Goal: Transaction & Acquisition: Purchase product/service

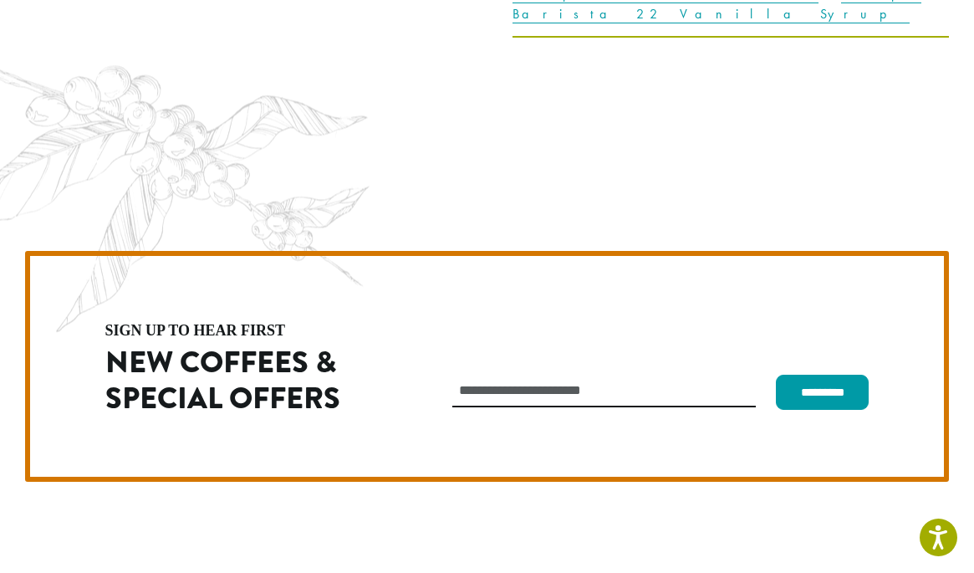
scroll to position [4458, 0]
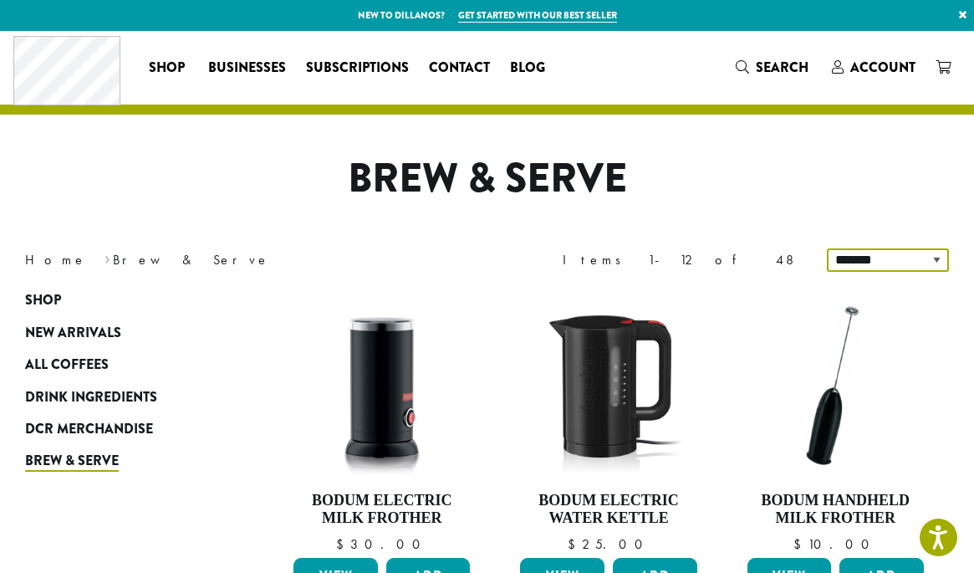
click at [934, 259] on select "**********" at bounding box center [888, 259] width 122 height 23
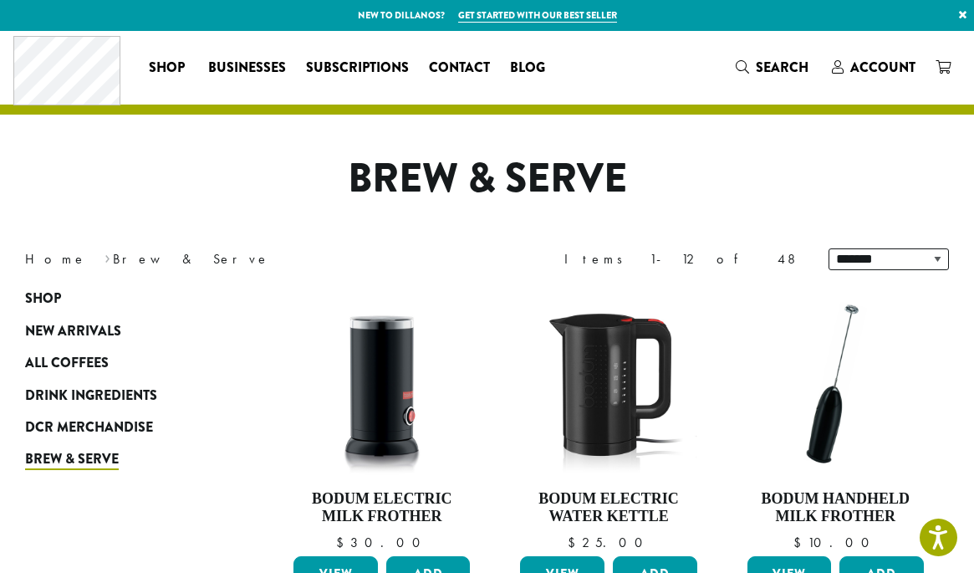
click at [866, 155] on h1 "Brew & Serve" at bounding box center [487, 179] width 949 height 48
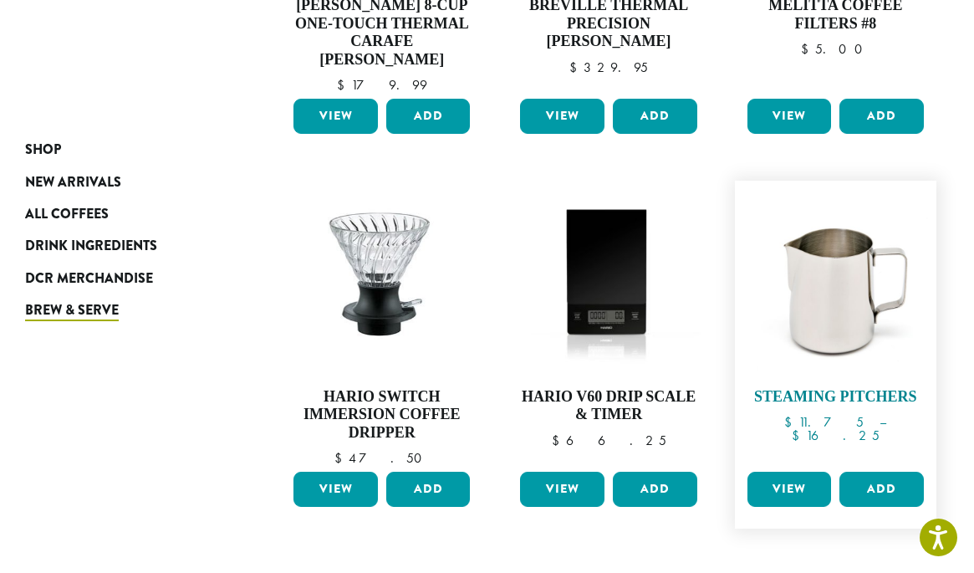
scroll to position [1254, 0]
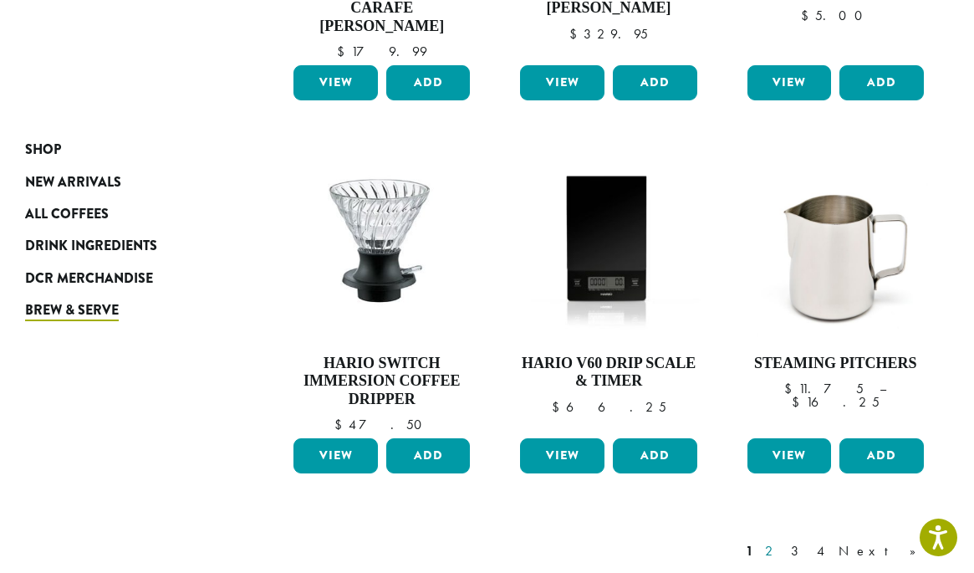
click at [782, 541] on link "2" at bounding box center [772, 551] width 21 height 20
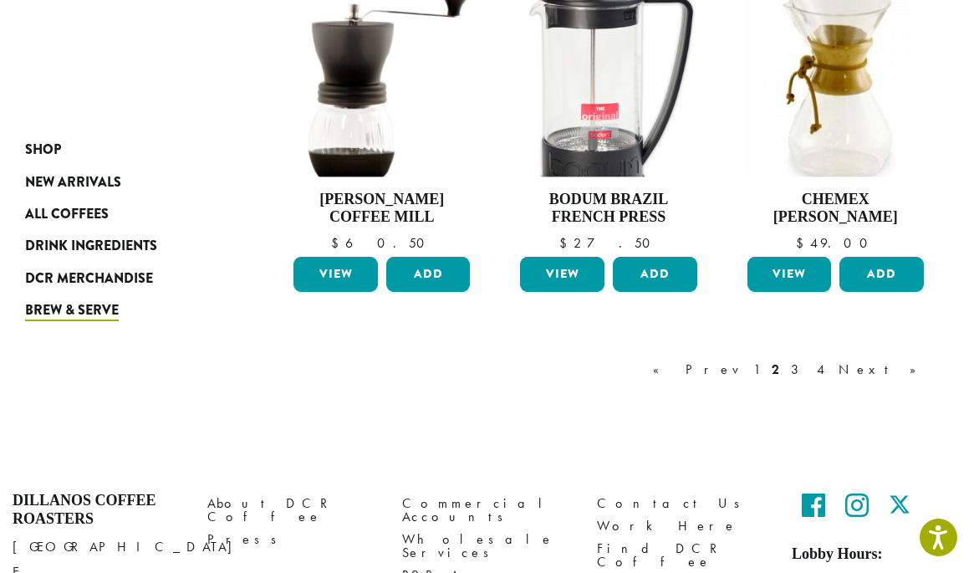
scroll to position [1496, 0]
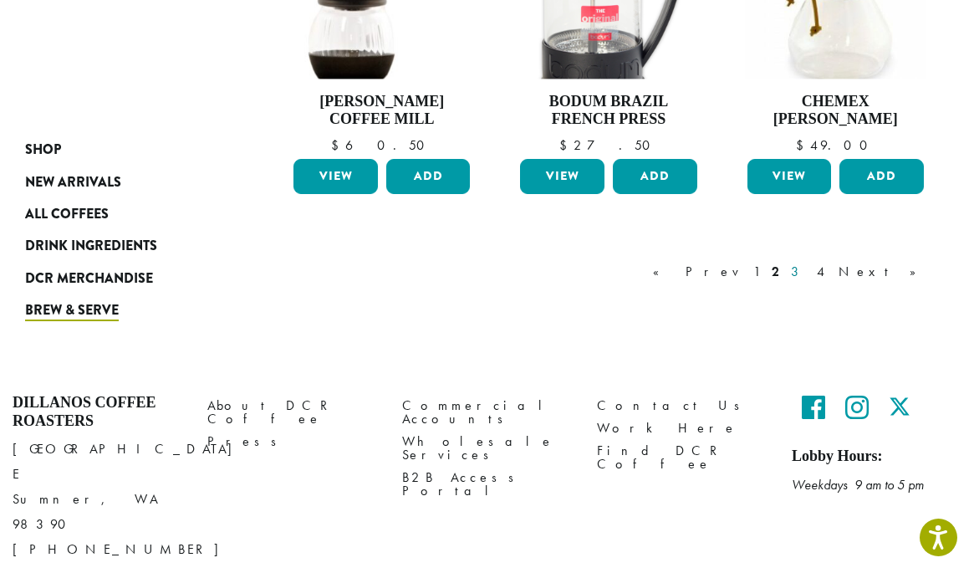
click at [808, 273] on link "3" at bounding box center [797, 272] width 21 height 20
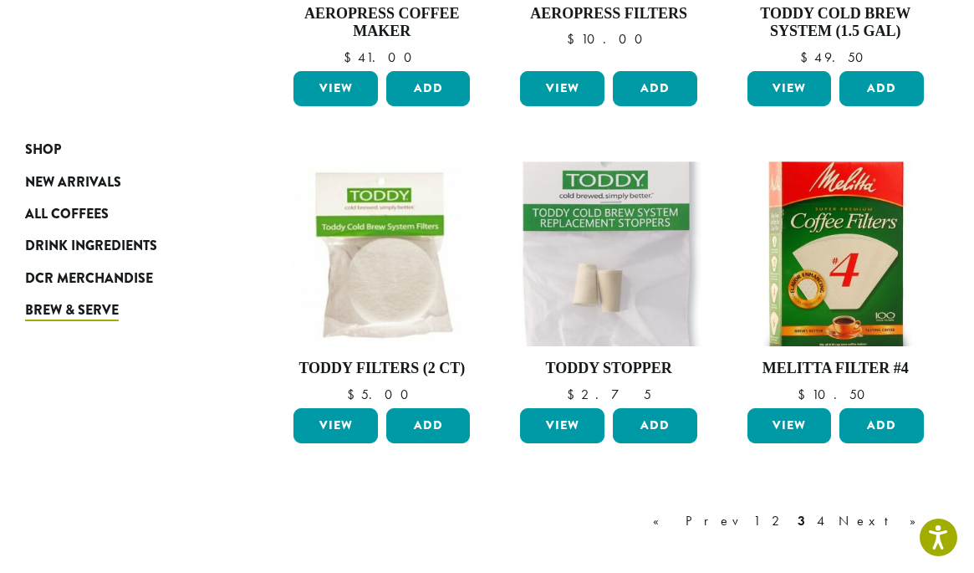
scroll to position [1217, 0]
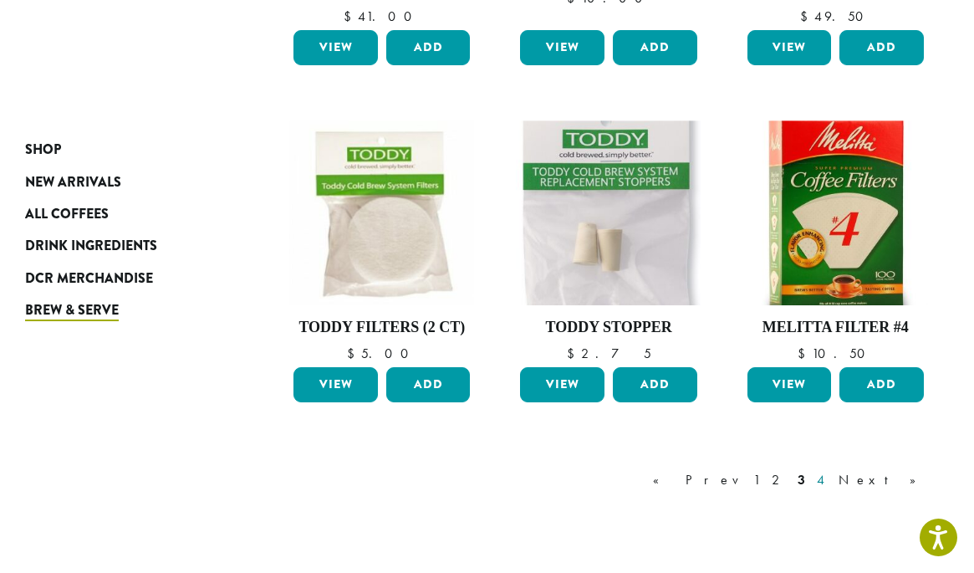
click at [830, 480] on link "4" at bounding box center [821, 480] width 17 height 20
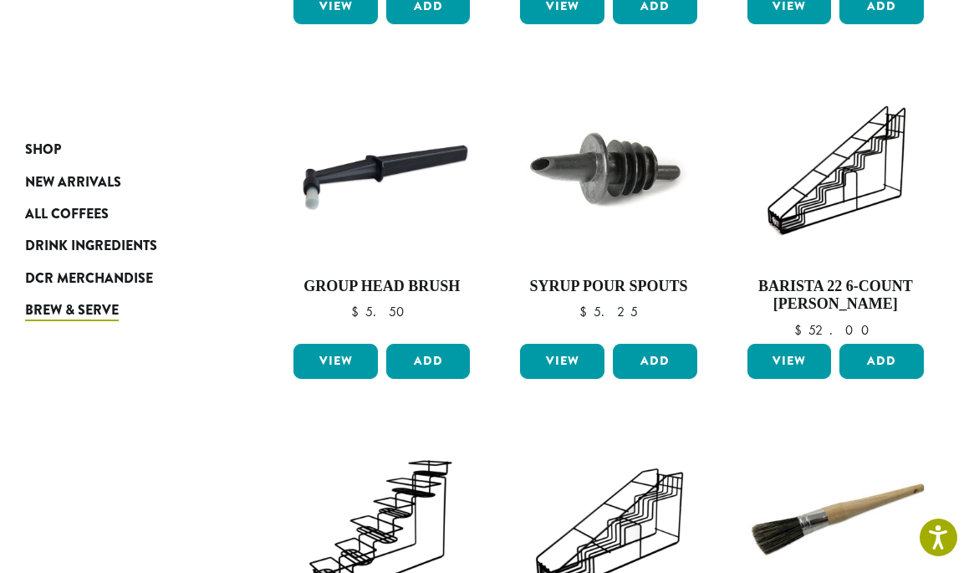
scroll to position [1217, 0]
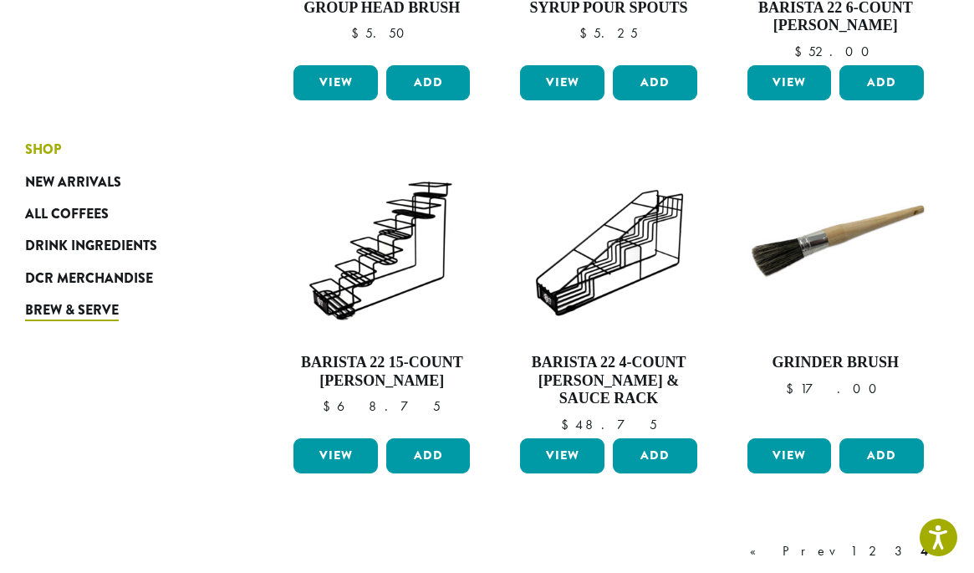
click at [48, 151] on span "Shop" at bounding box center [43, 150] width 36 height 21
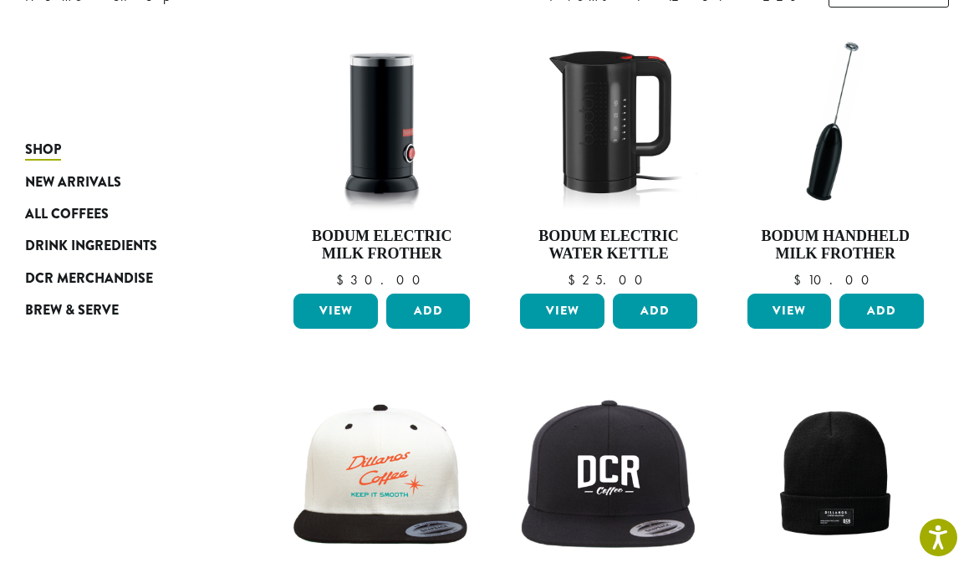
scroll to position [418, 0]
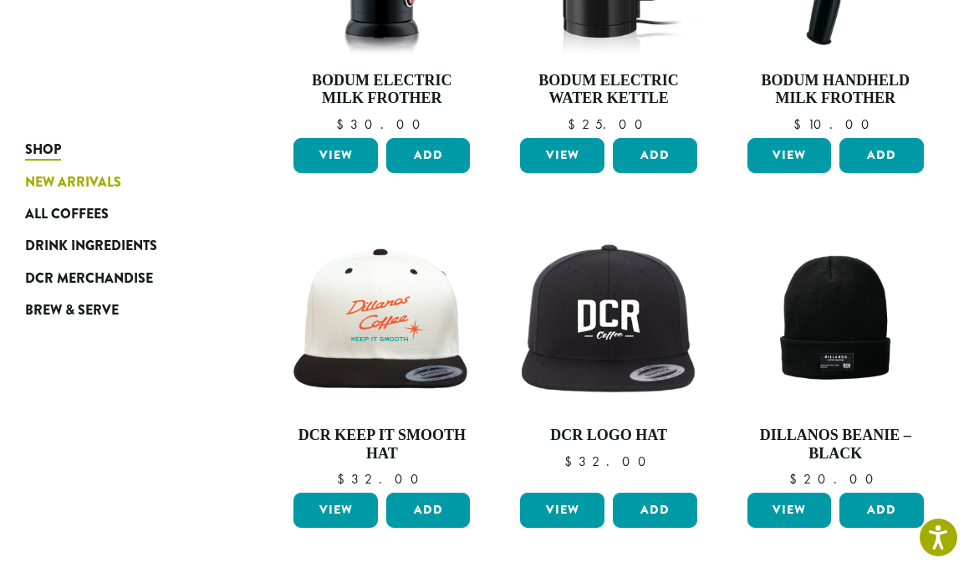
click at [62, 180] on span "New Arrivals" at bounding box center [73, 182] width 96 height 21
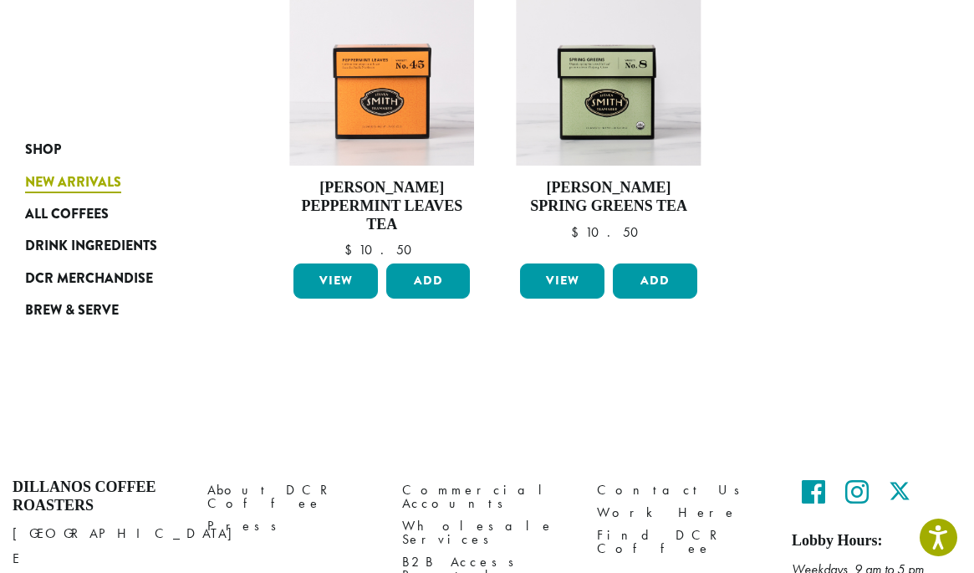
scroll to position [1393, 0]
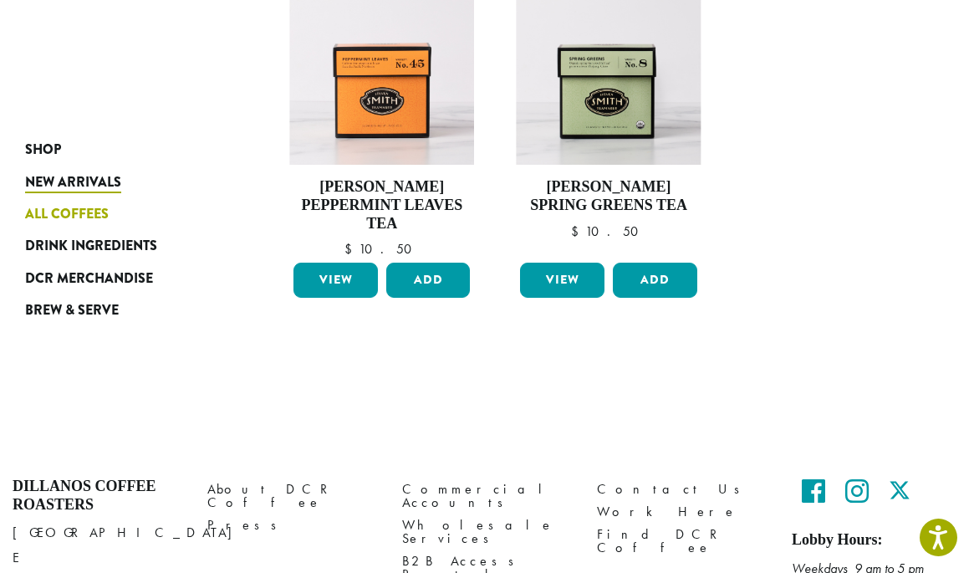
click at [71, 212] on span "All Coffees" at bounding box center [67, 214] width 84 height 21
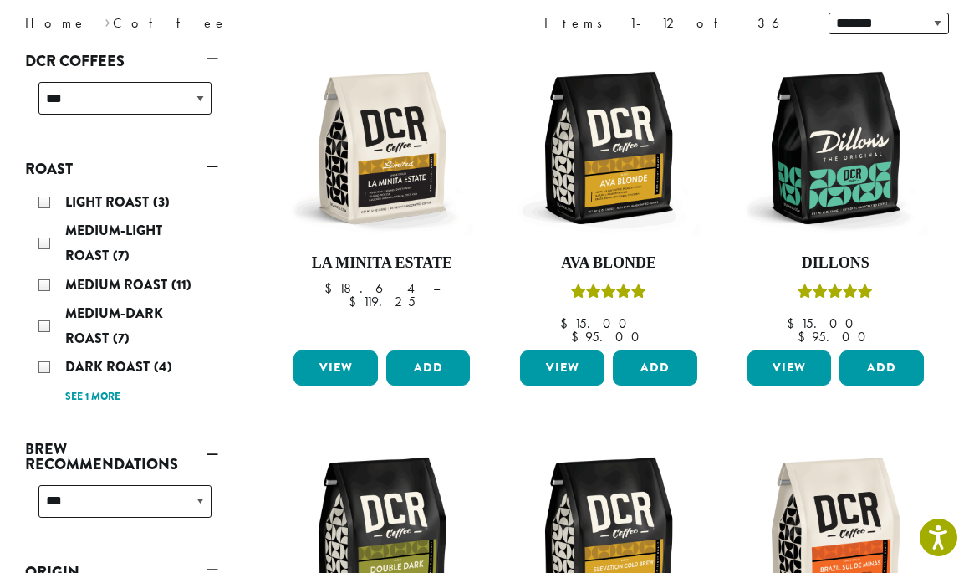
scroll to position [278, 0]
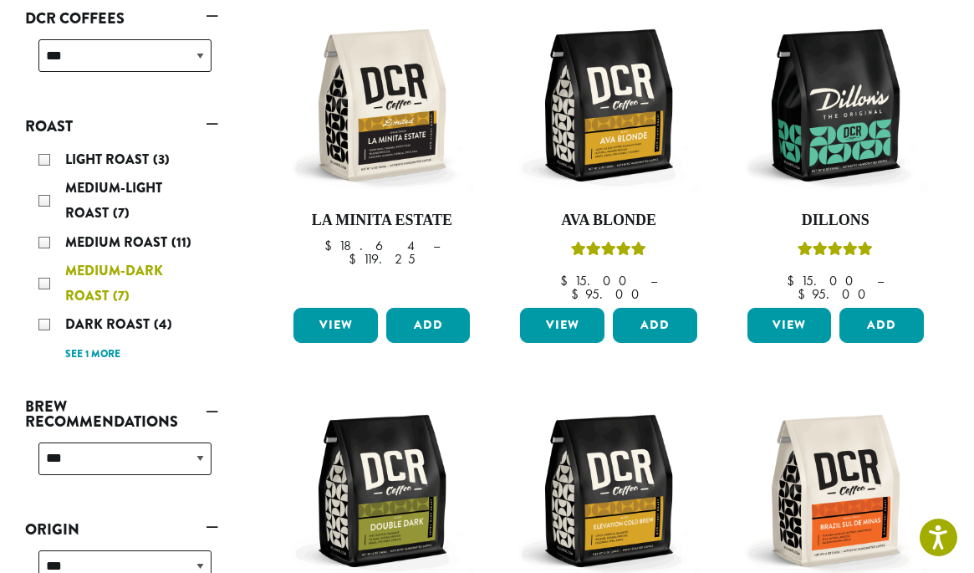
click at [43, 285] on div "Medium-Dark Roast (7)" at bounding box center [124, 283] width 173 height 50
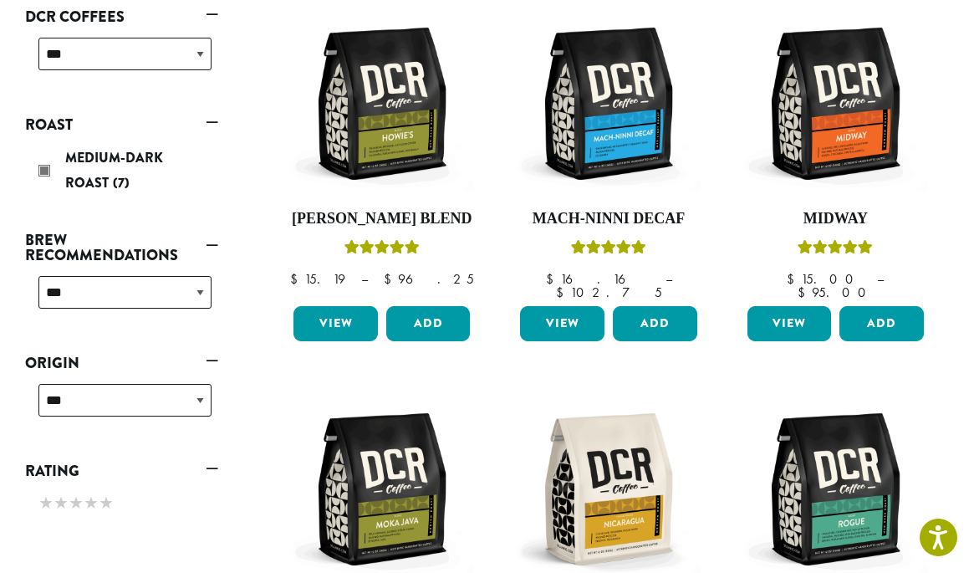
scroll to position [103, 0]
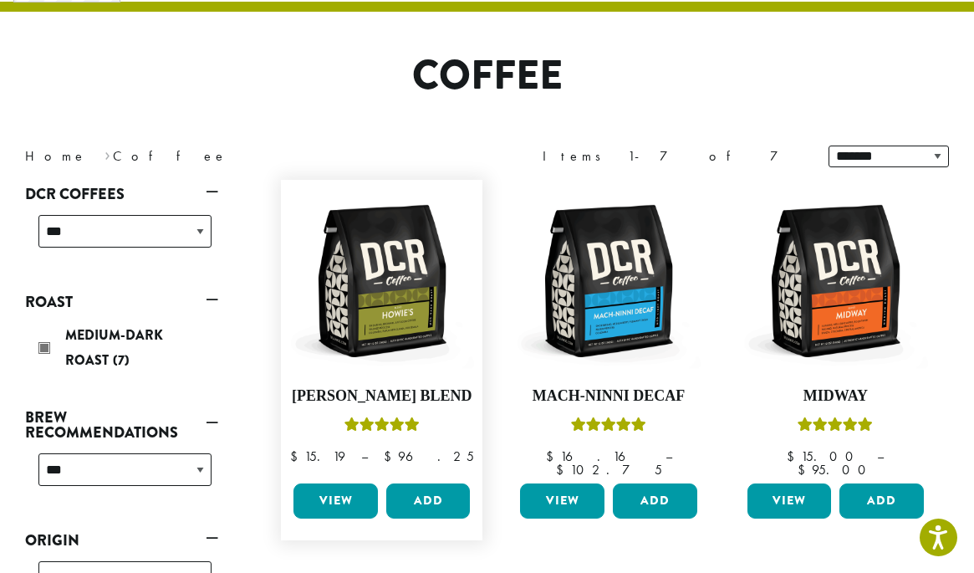
click at [338, 483] on link "View" at bounding box center [335, 500] width 84 height 35
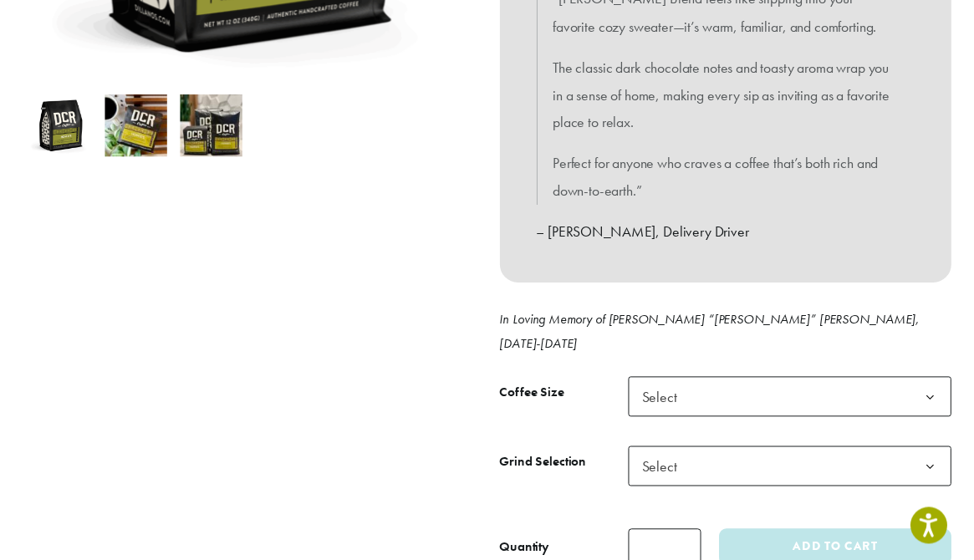
scroll to position [558, 0]
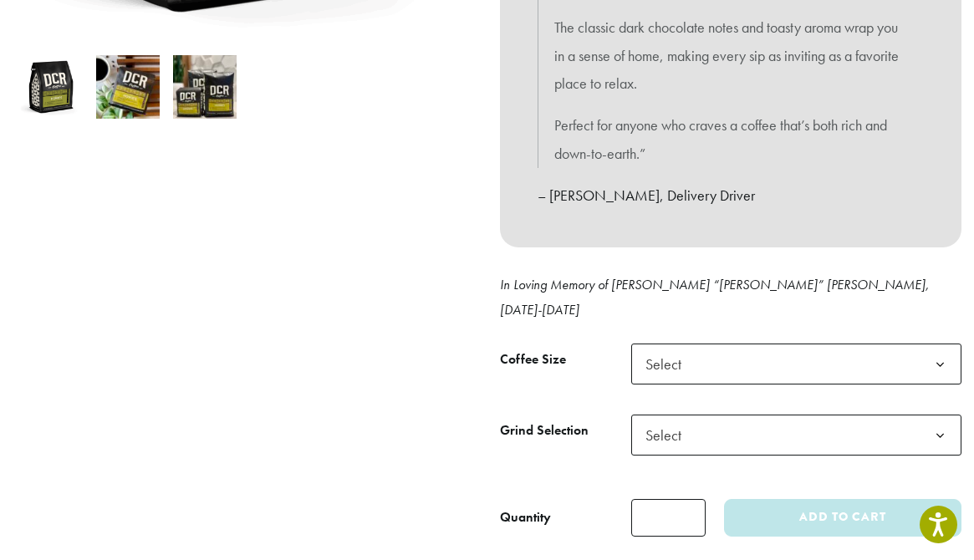
click at [719, 344] on span "Select" at bounding box center [796, 364] width 331 height 41
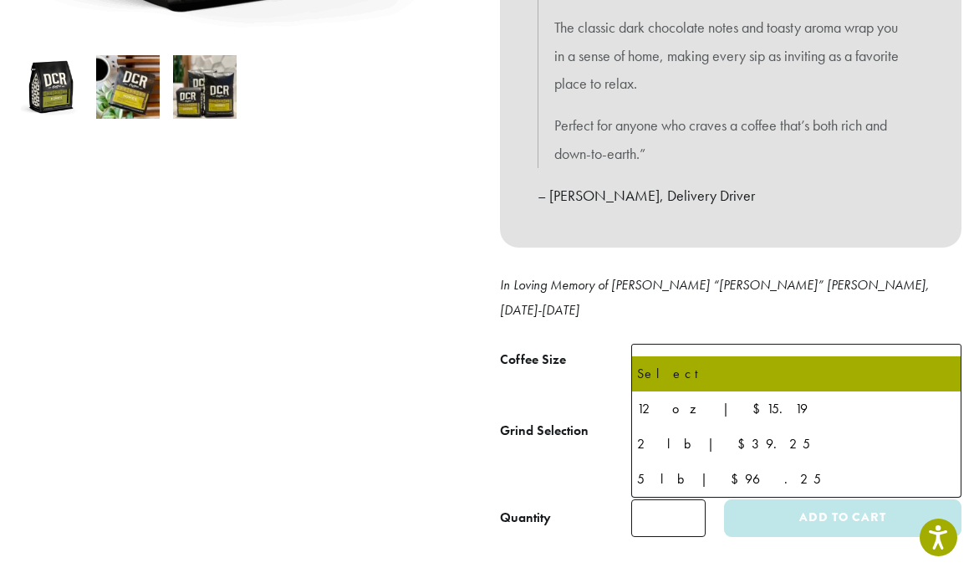
click at [460, 329] on div at bounding box center [243, 84] width 487 height 906
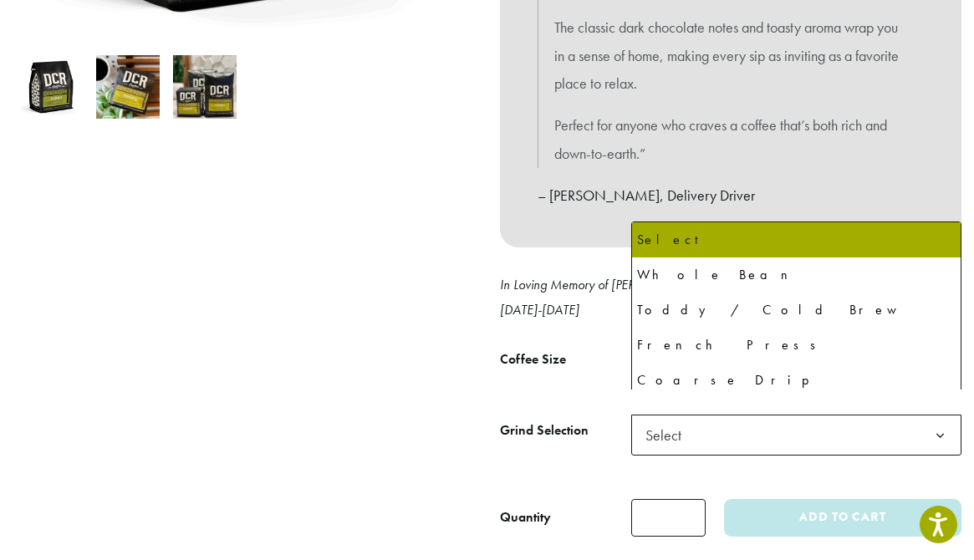
click at [706, 415] on span "Select" at bounding box center [796, 435] width 331 height 41
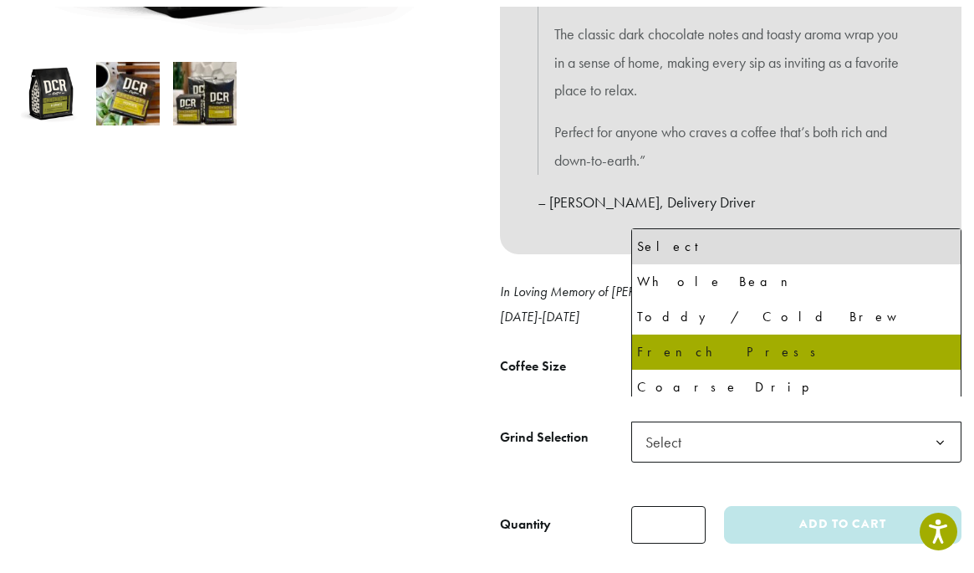
scroll to position [115, 0]
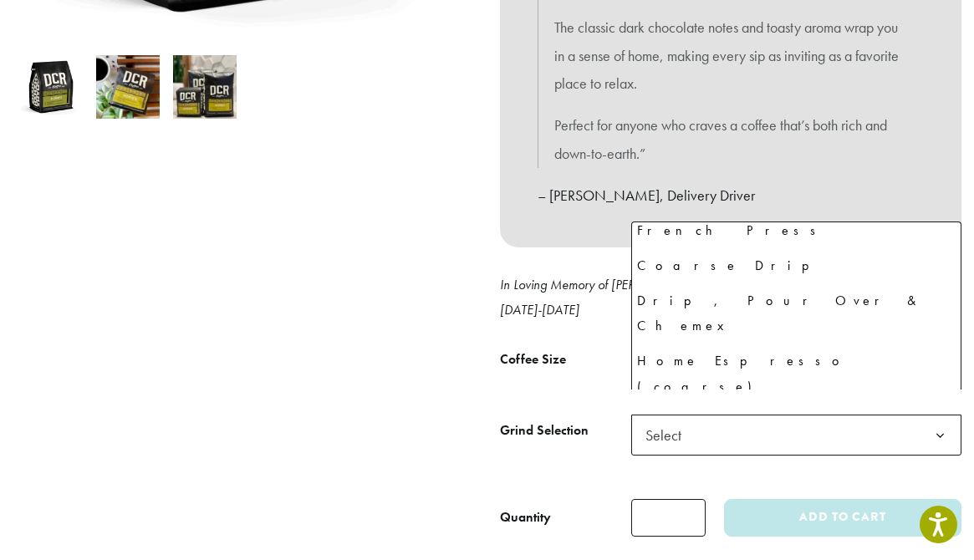
select select "********"
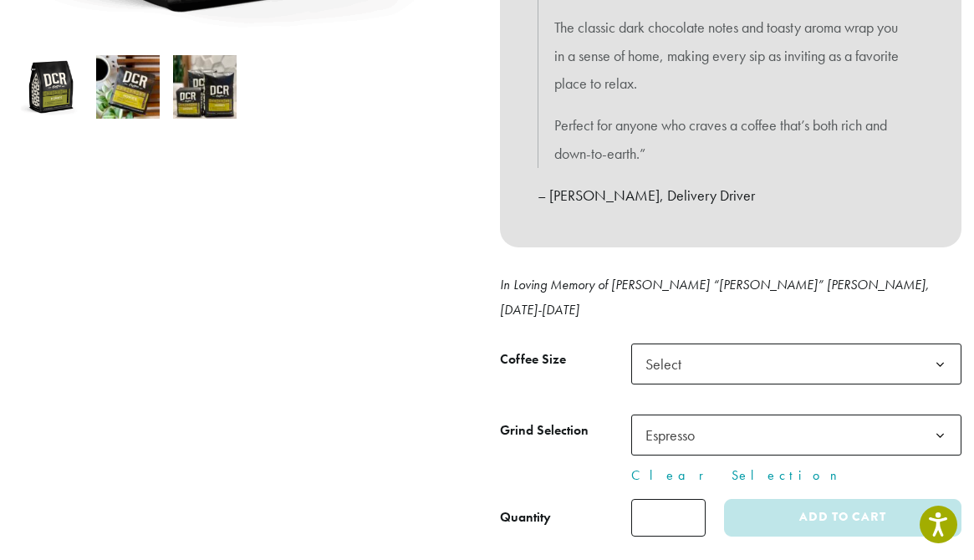
click at [700, 344] on span "Select" at bounding box center [796, 364] width 331 height 41
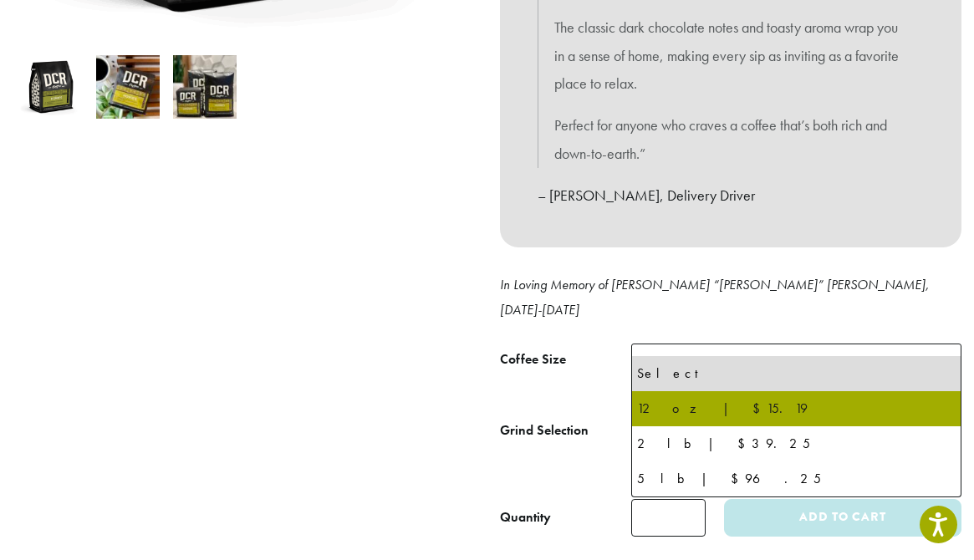
select select "*********"
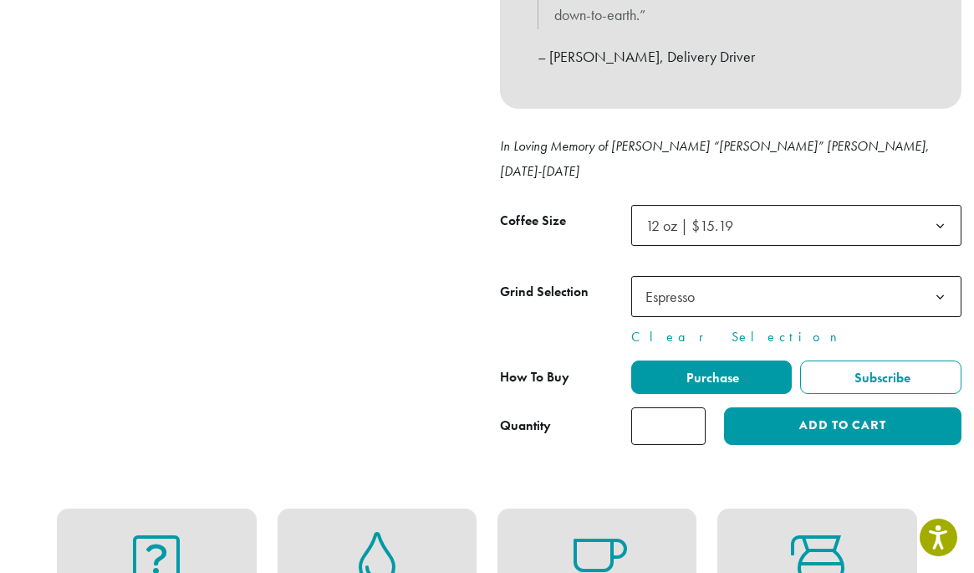
scroll to position [1114, 0]
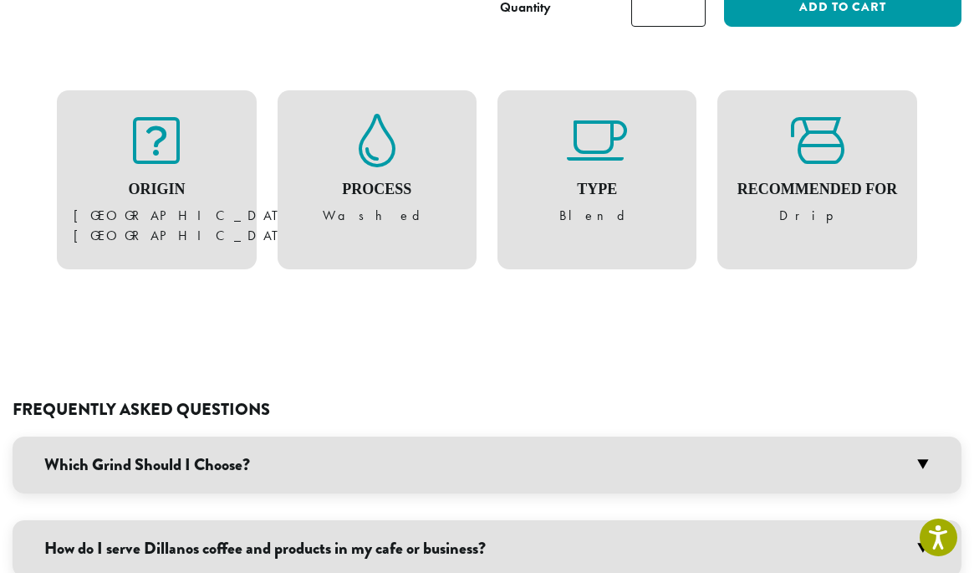
click at [364, 436] on h3 "Which Grind Should I Choose?" at bounding box center [487, 464] width 949 height 57
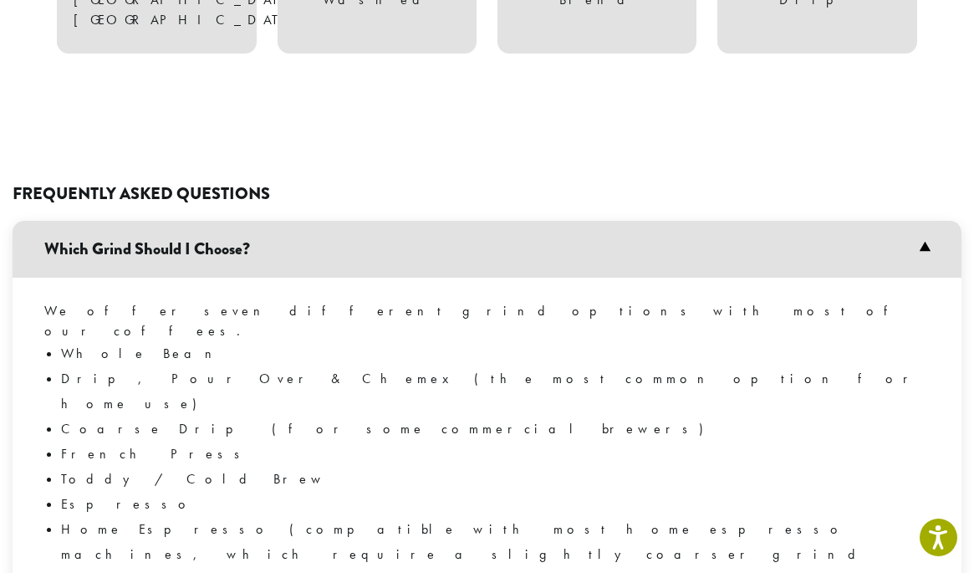
scroll to position [1393, 0]
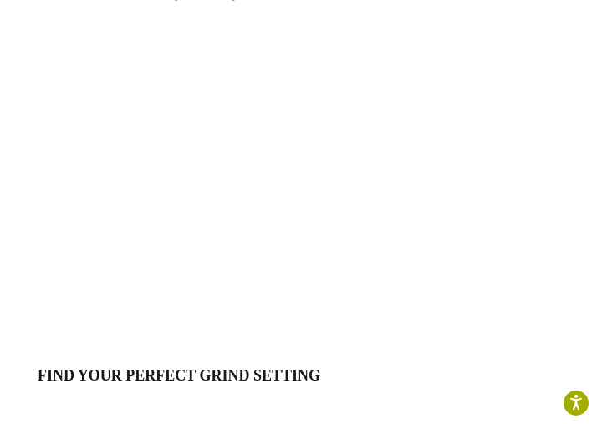
scroll to position [383, 0]
